Goal: Transaction & Acquisition: Subscribe to service/newsletter

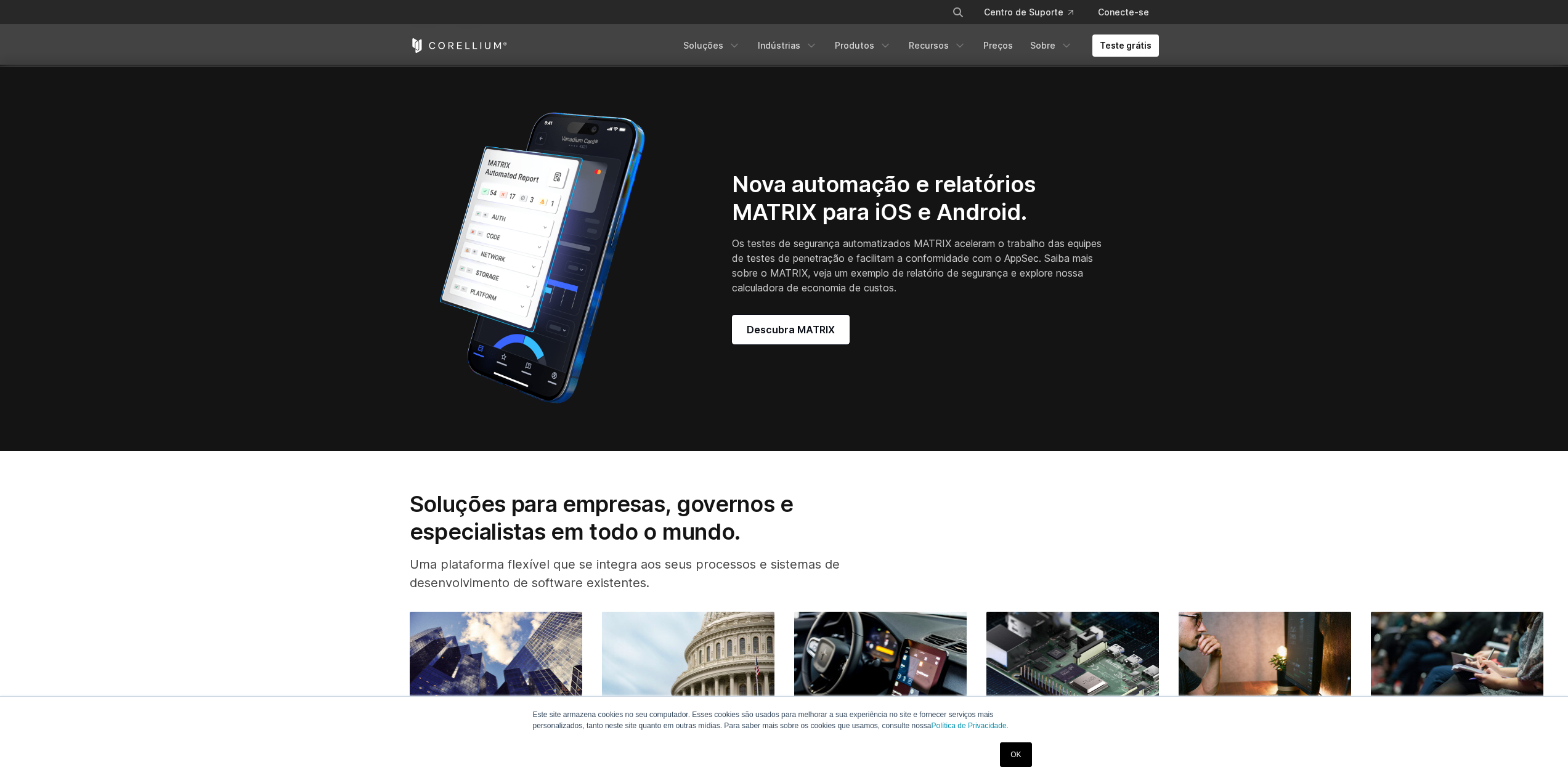
scroll to position [1644, 0]
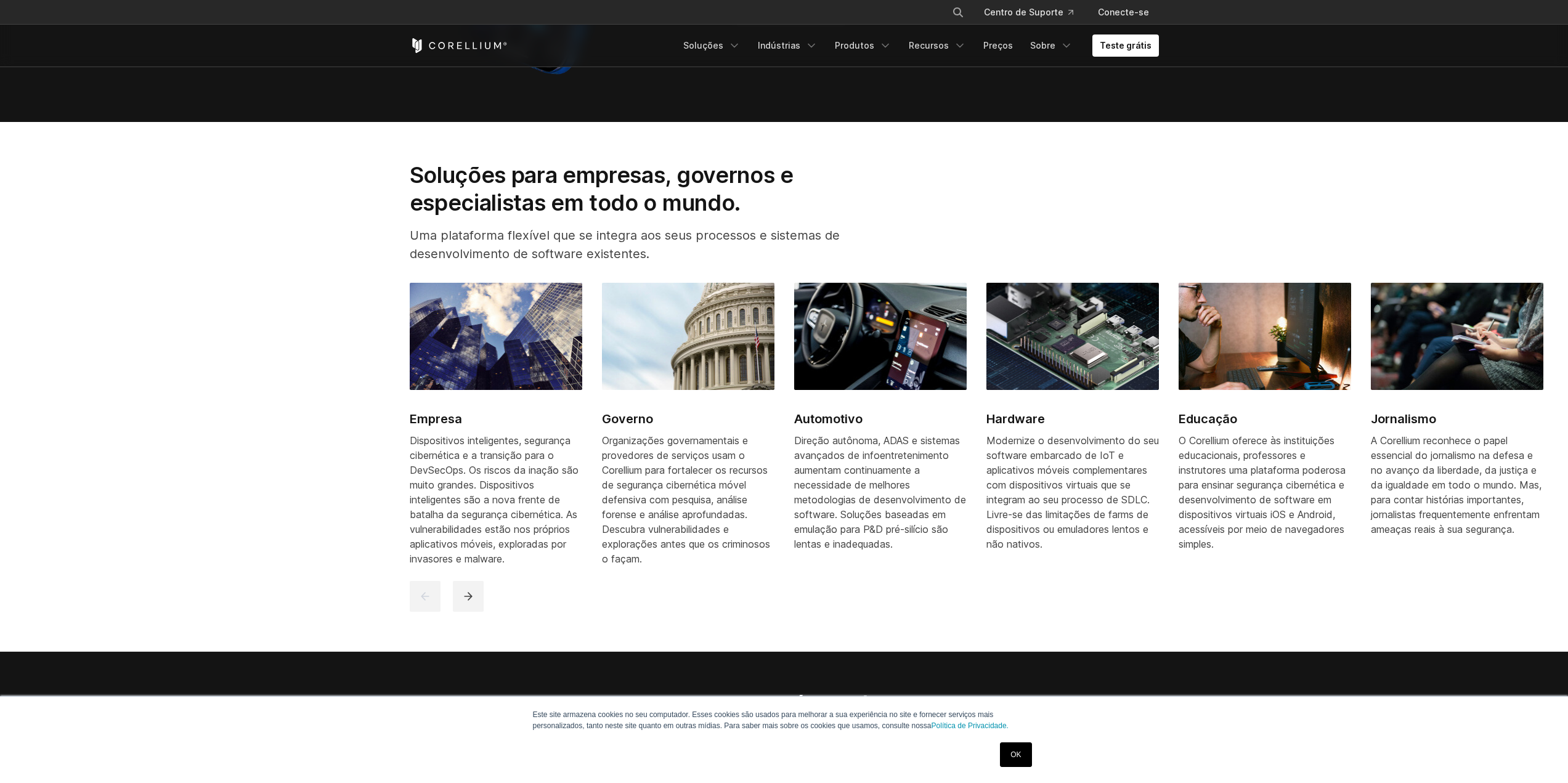
click at [1008, 764] on link "OK" at bounding box center [1015, 754] width 32 height 25
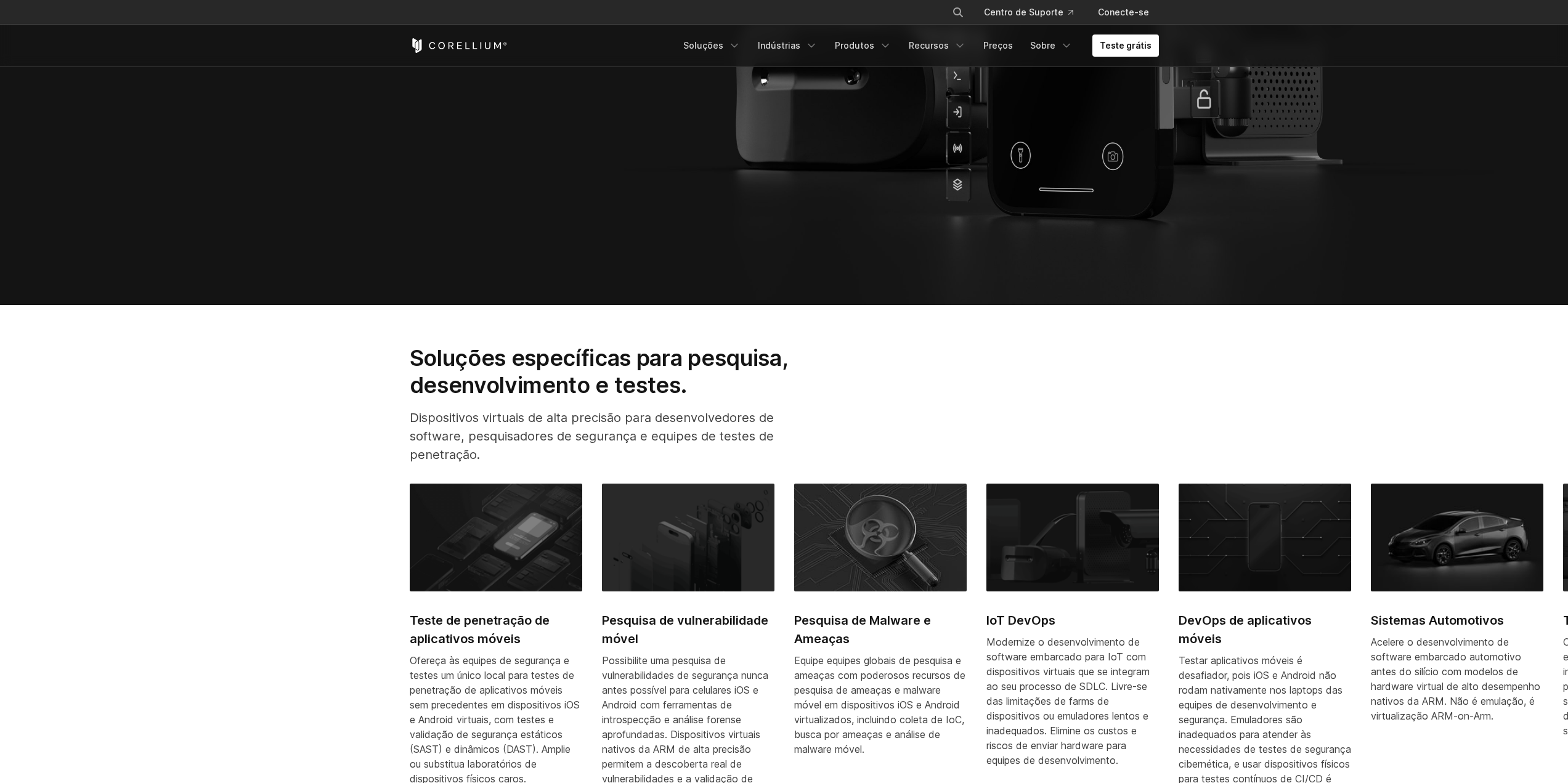
scroll to position [82, 0]
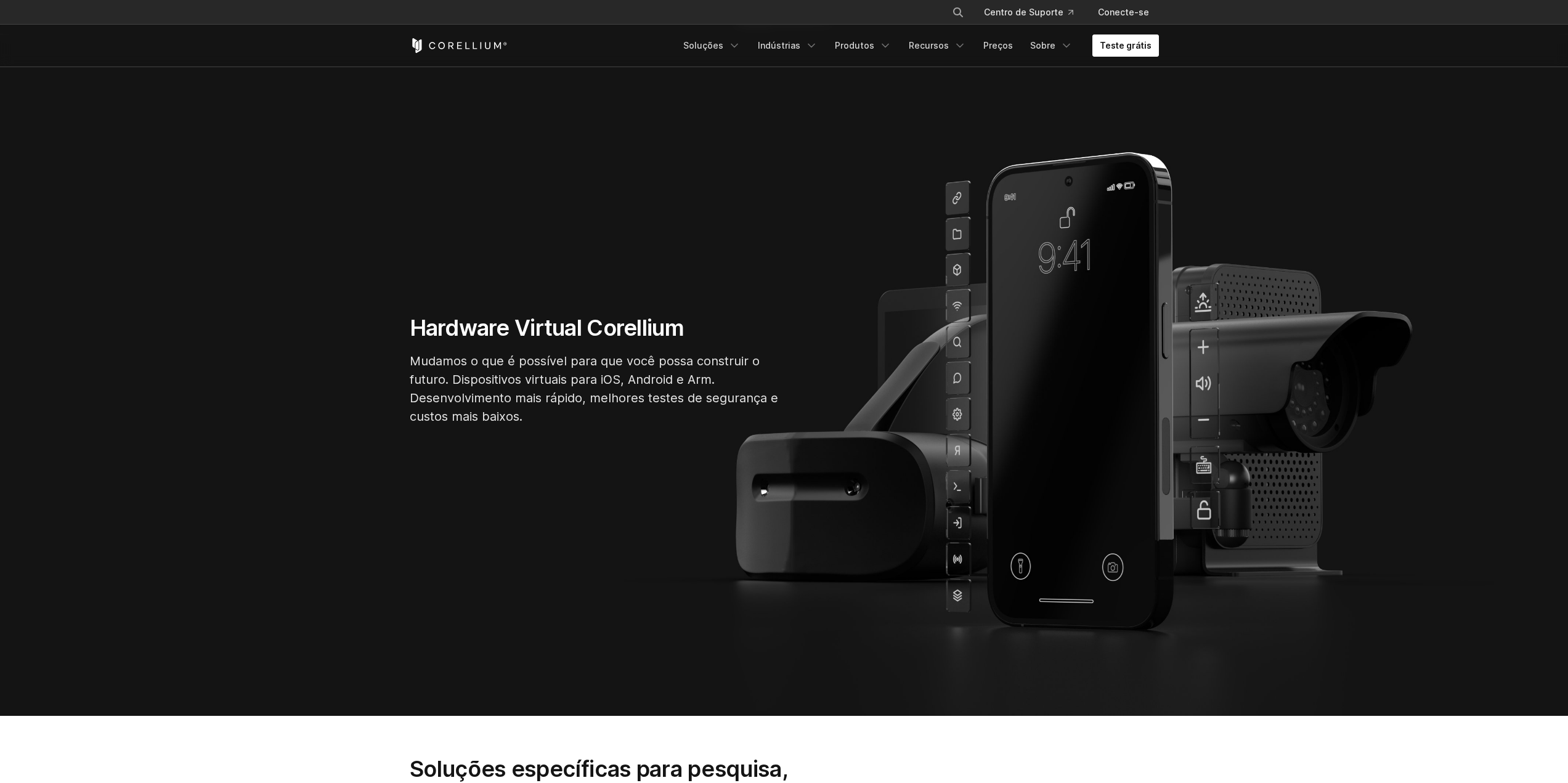
click at [1121, 46] on font "Teste grátis" at bounding box center [1125, 45] width 51 height 11
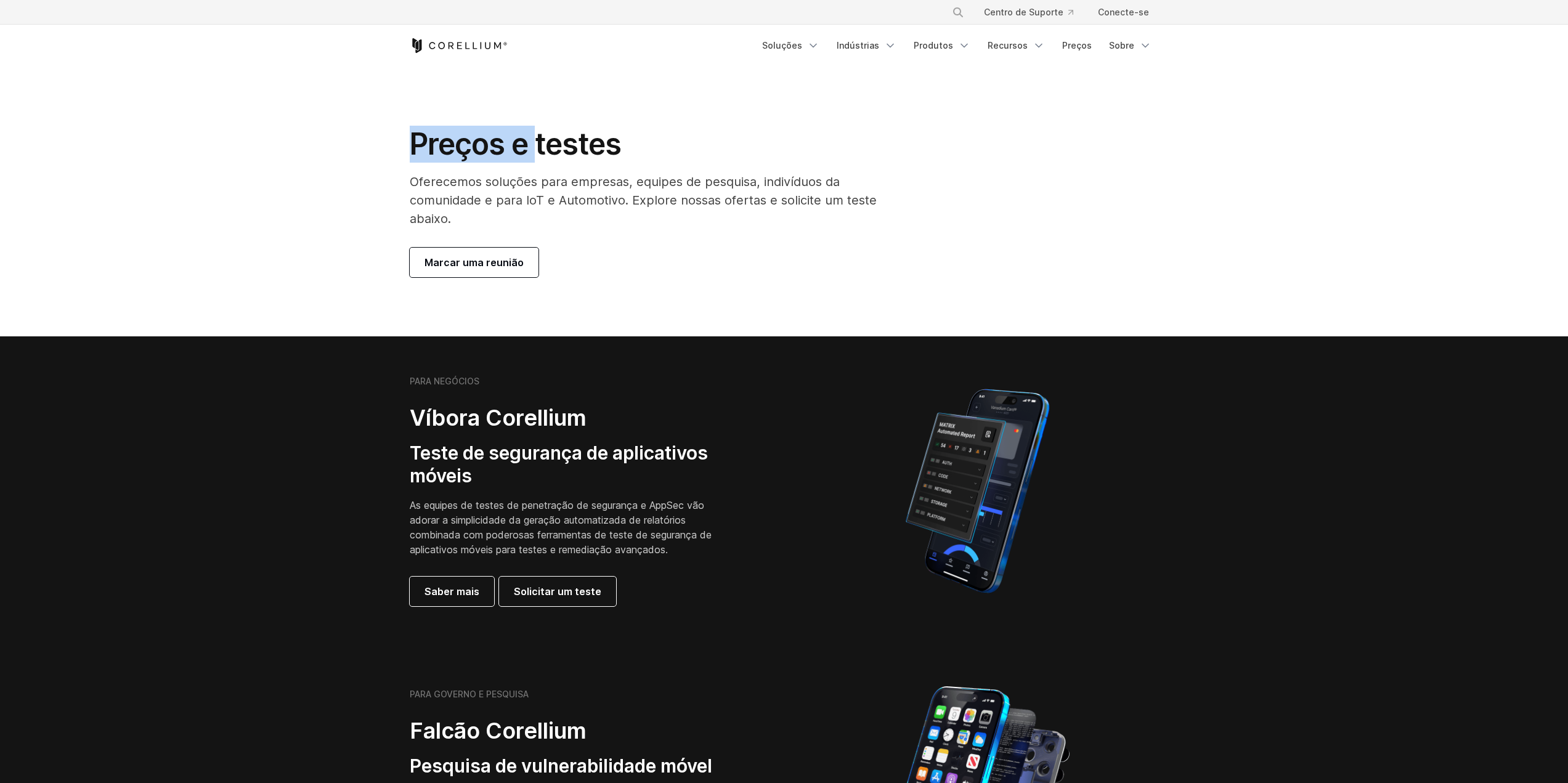
drag, startPoint x: 417, startPoint y: 150, endPoint x: 574, endPoint y: 140, distance: 157.3
click at [568, 142] on font "Preços e testes" at bounding box center [515, 143] width 212 height 37
click at [575, 140] on font "Preços e testes" at bounding box center [515, 143] width 212 height 37
click at [966, 43] on icon "Menu de navegação" at bounding box center [964, 45] width 12 height 12
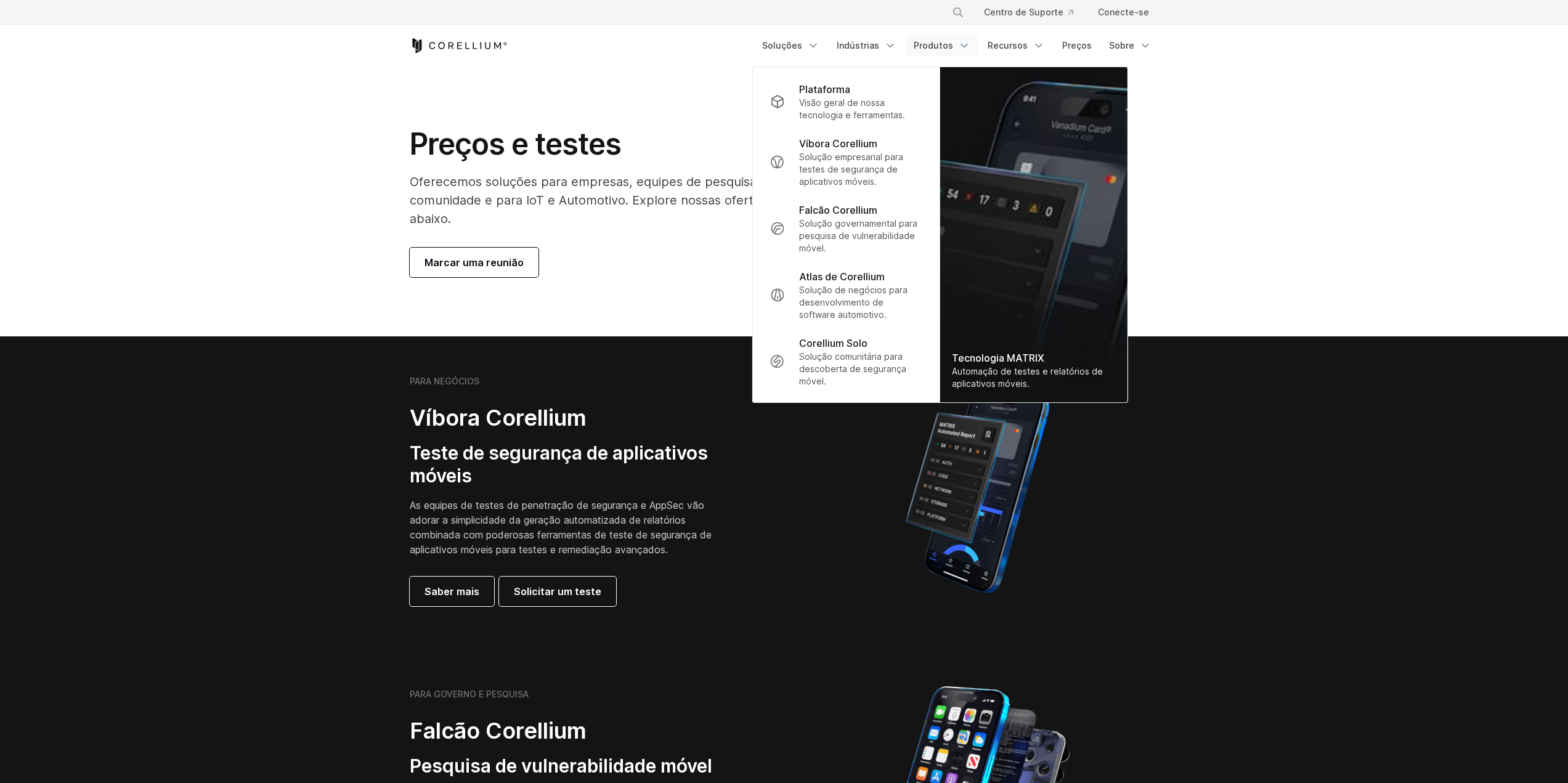
click at [1306, 262] on section "Preços e testes Oferecemos soluções para empresas, equipes de pesquisa, indivíd…" at bounding box center [784, 200] width 1568 height 270
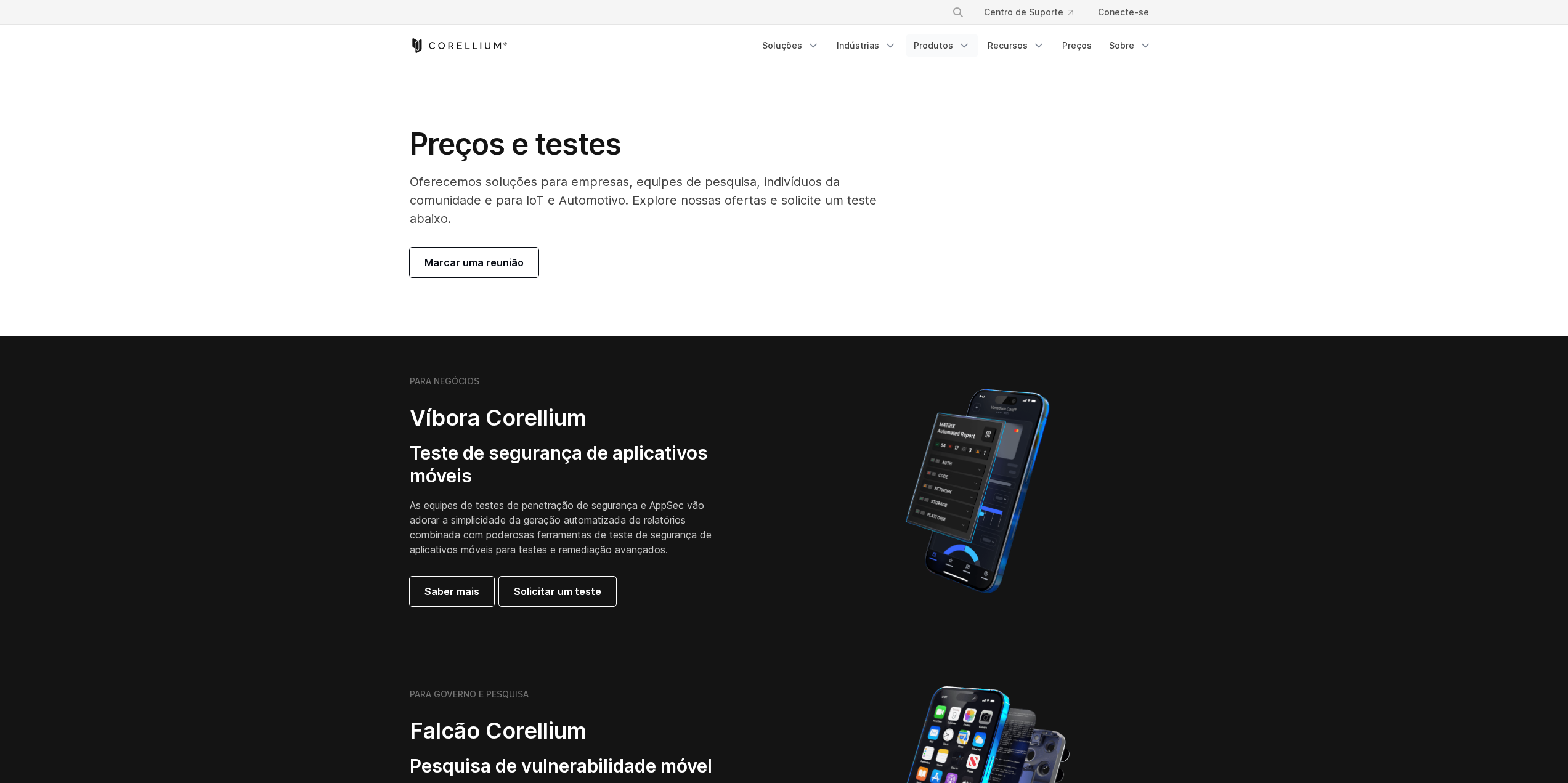
click at [936, 43] on font "Produtos" at bounding box center [933, 45] width 39 height 11
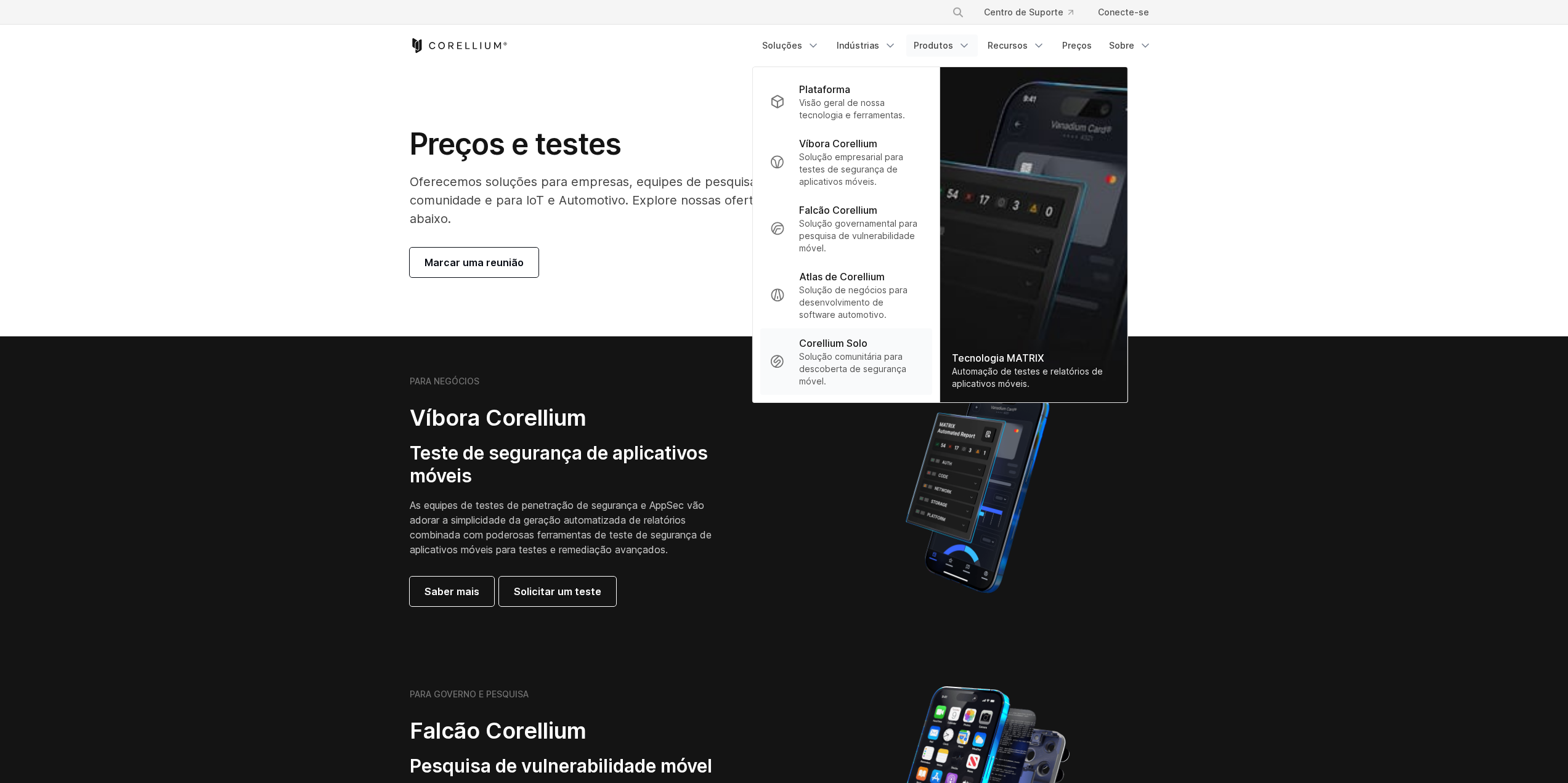
click at [873, 351] on p "Solução comunitária para descoberta de segurança móvel." at bounding box center [860, 368] width 122 height 37
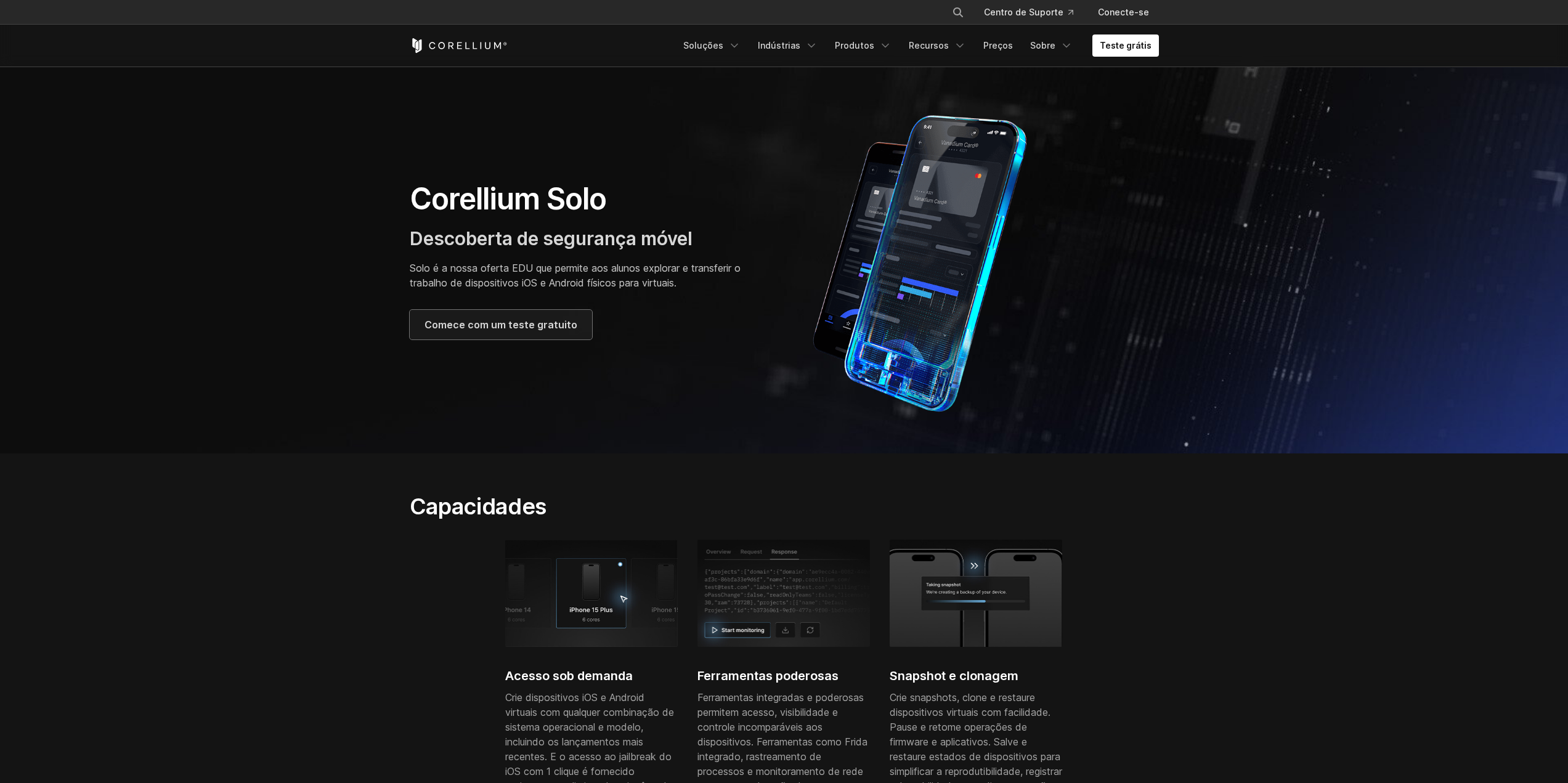
click at [540, 334] on link "Comece com um teste gratuito" at bounding box center [500, 325] width 183 height 30
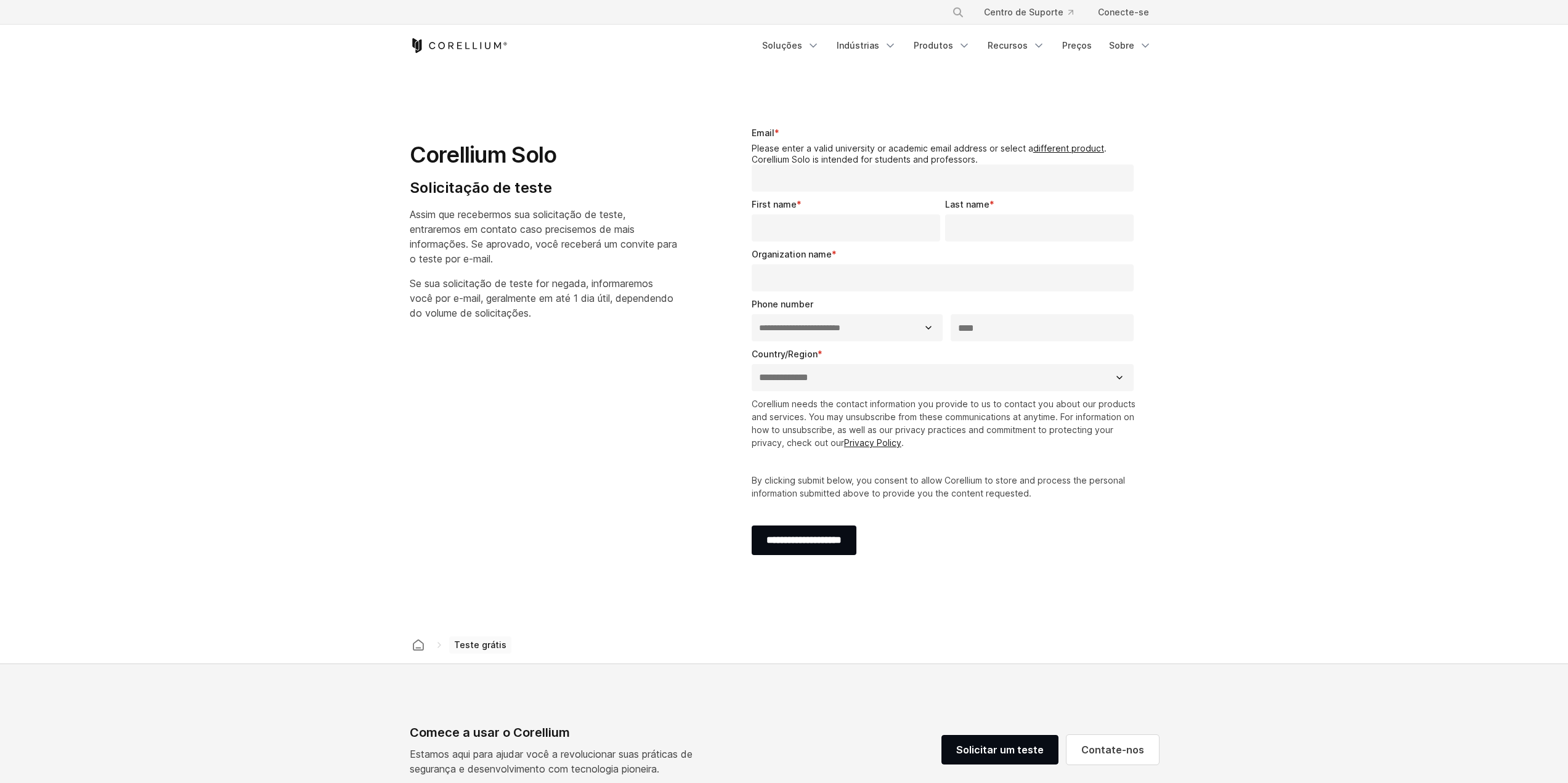
select select "**"
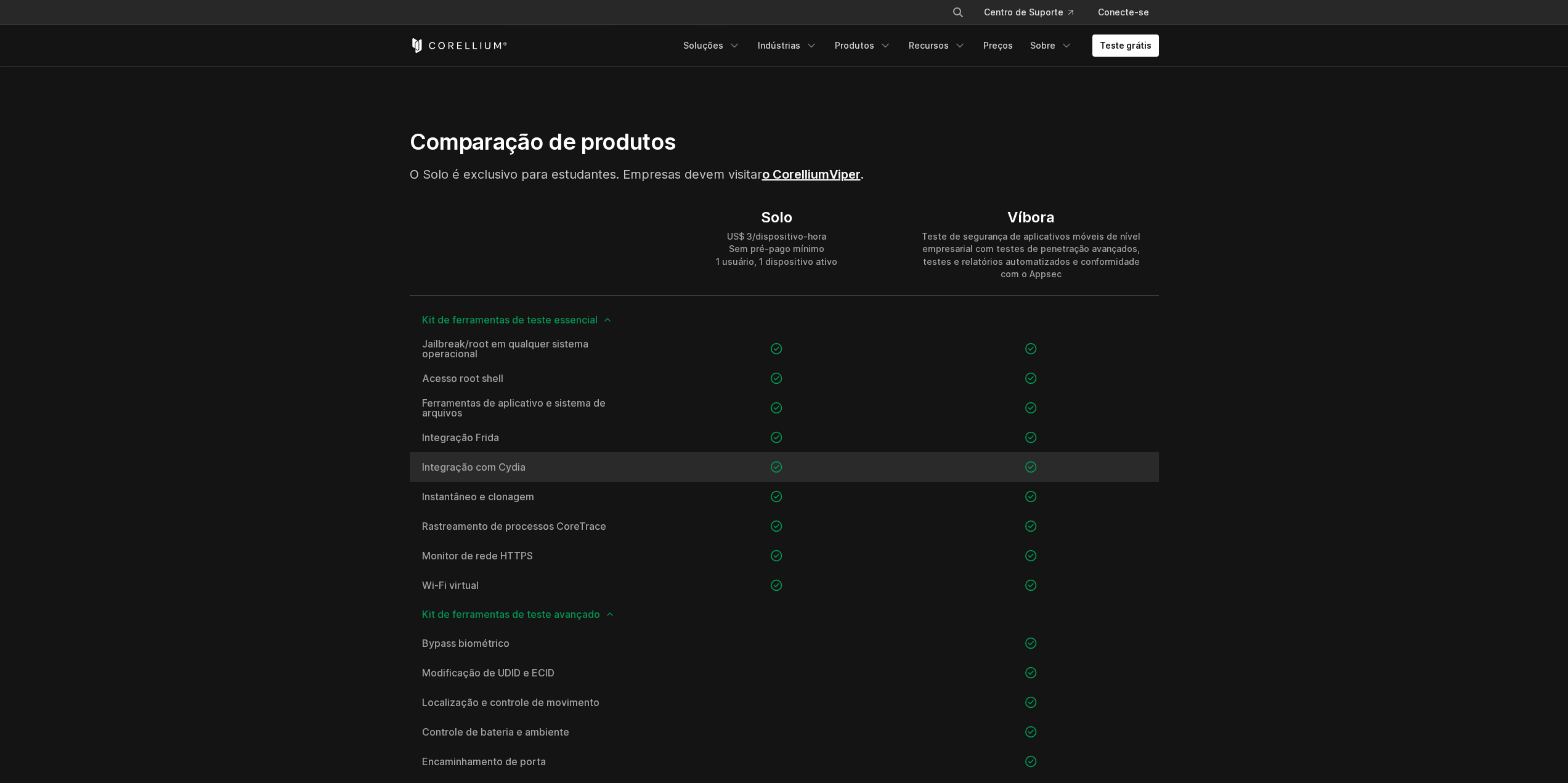
scroll to position [1068, 0]
